Goal: Find specific page/section: Find specific page/section

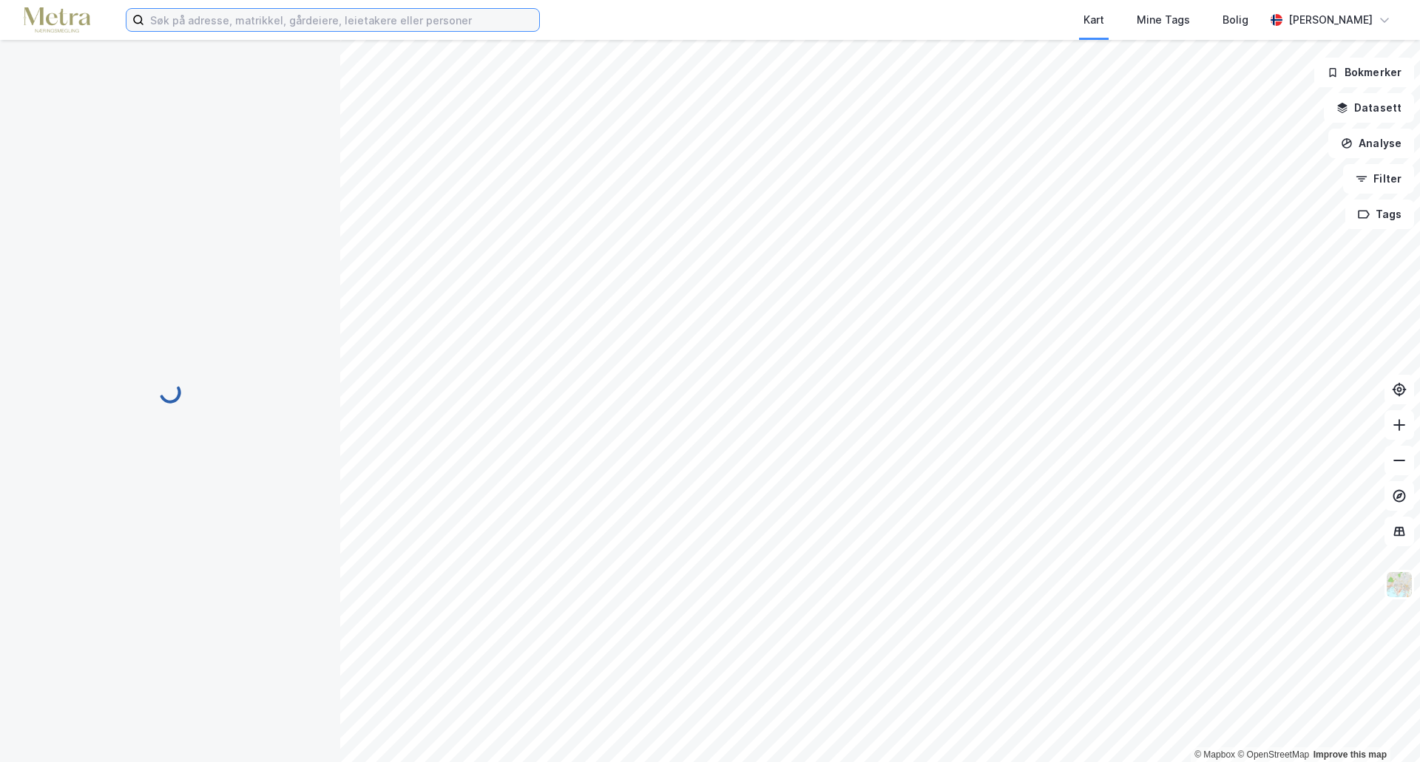
click at [419, 29] on input at bounding box center [341, 20] width 395 height 22
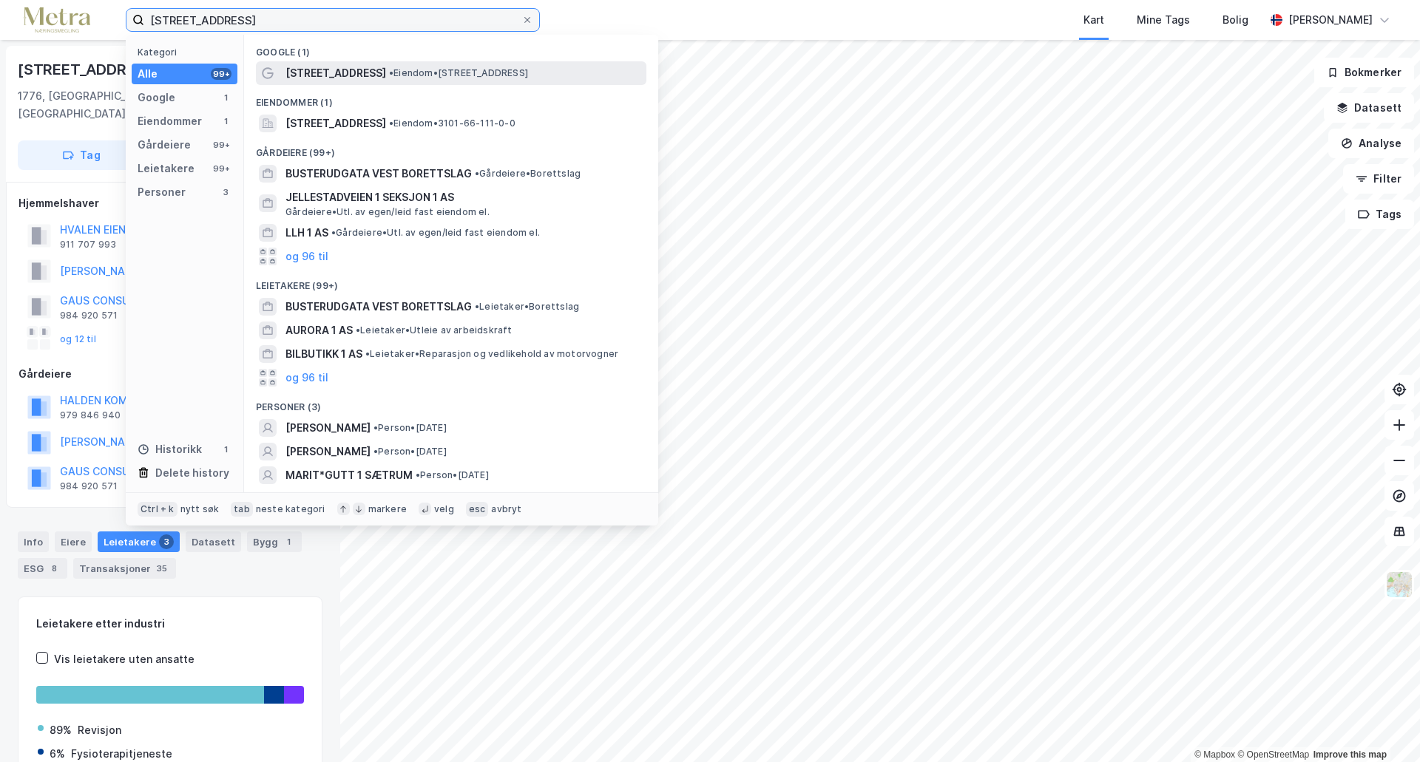
type input "[STREET_ADDRESS]"
click at [509, 79] on div "[STREET_ADDRESS] • Eiendom • [STREET_ADDRESS]" at bounding box center [464, 73] width 358 height 18
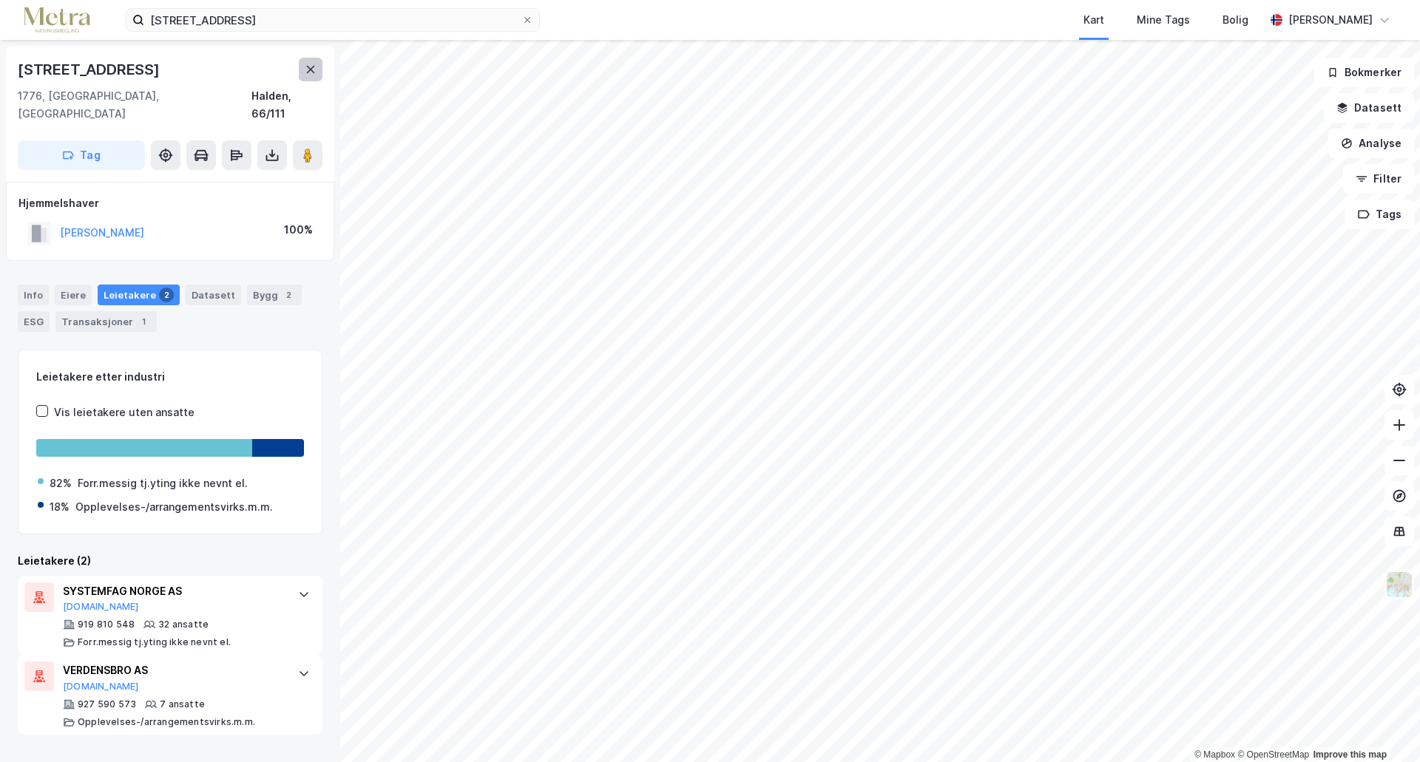
click at [306, 70] on icon at bounding box center [311, 70] width 12 height 12
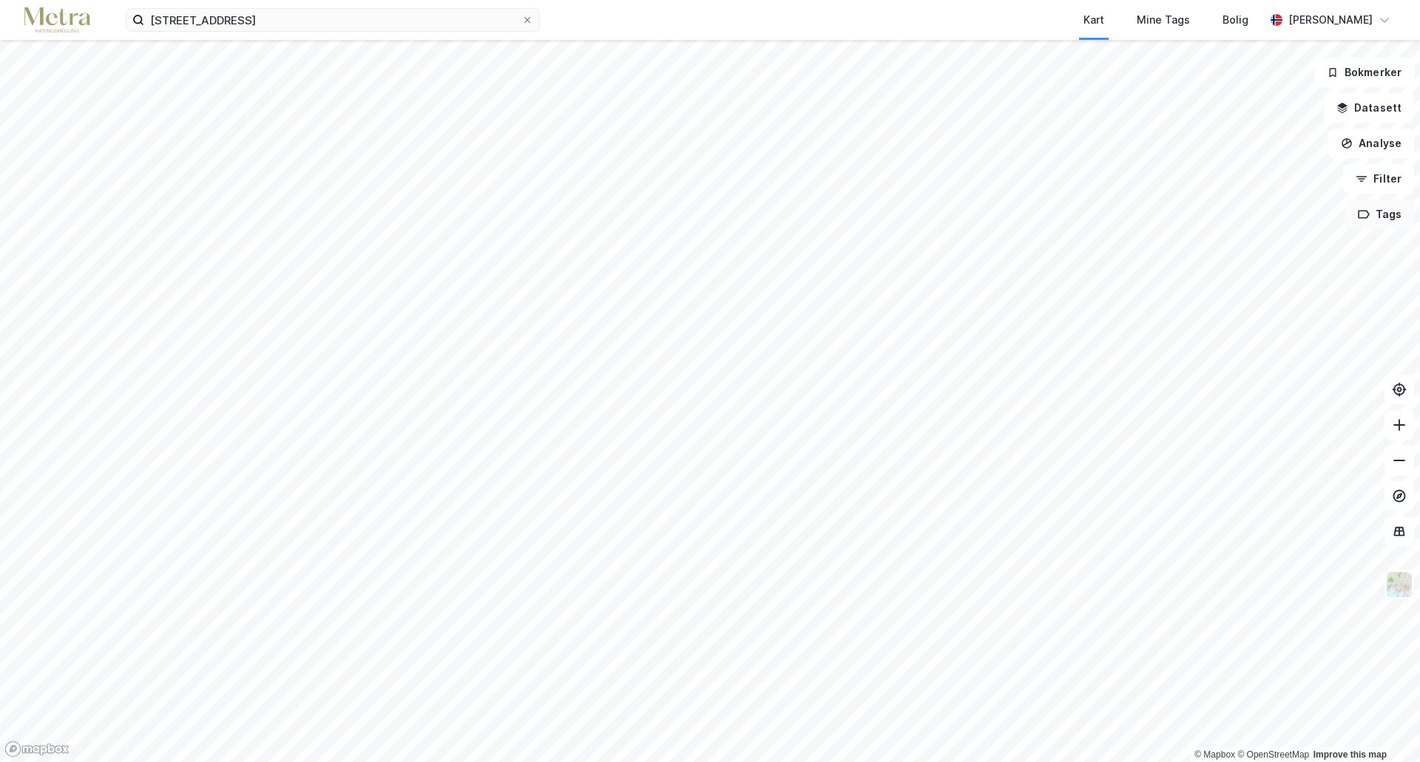
click at [1381, 211] on button "Tags" at bounding box center [1379, 215] width 69 height 30
click at [1318, 232] on button at bounding box center [1315, 224] width 24 height 24
click at [1392, 470] on button at bounding box center [1399, 461] width 30 height 30
click at [1392, 469] on button at bounding box center [1399, 461] width 30 height 30
click at [1393, 464] on icon at bounding box center [1399, 460] width 15 height 15
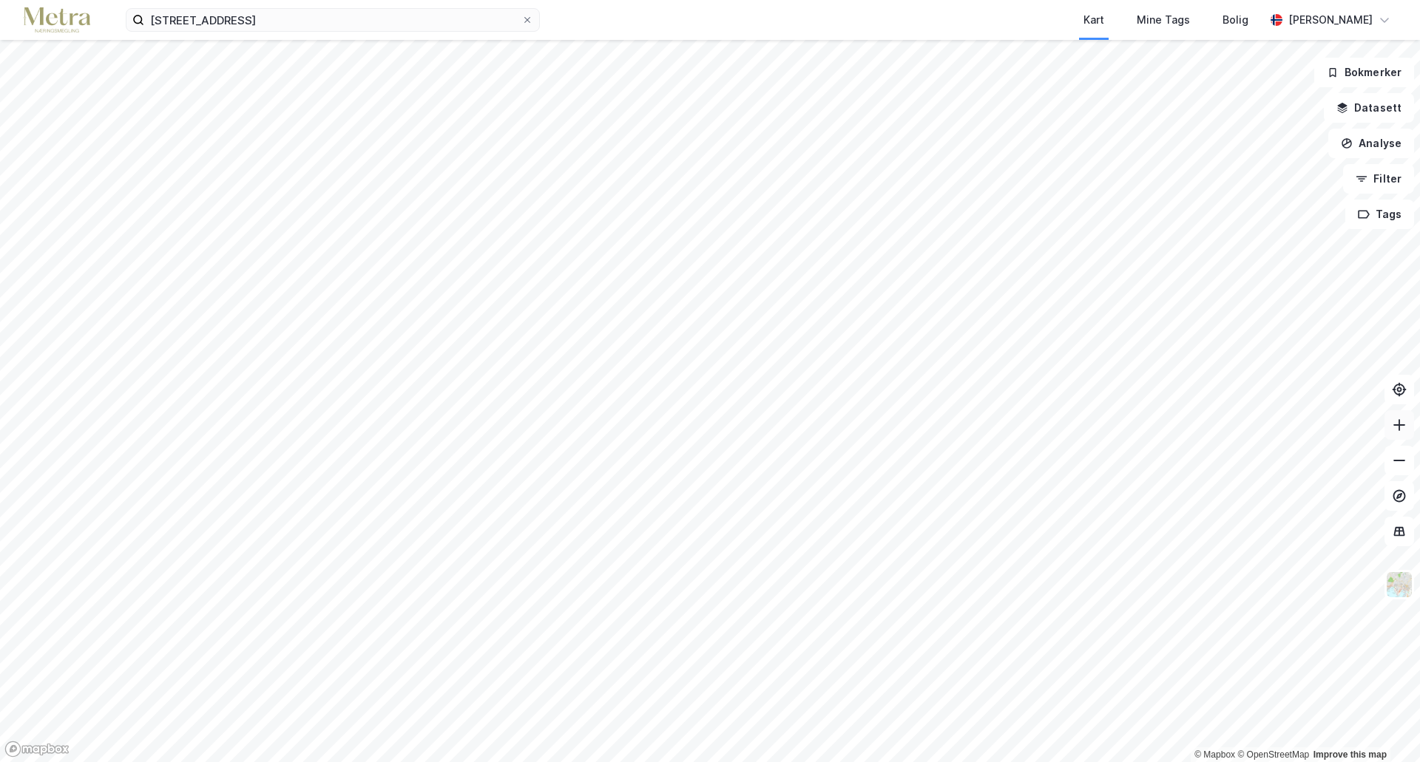
click at [1401, 430] on icon at bounding box center [1399, 425] width 15 height 15
